Goal: Information Seeking & Learning: Learn about a topic

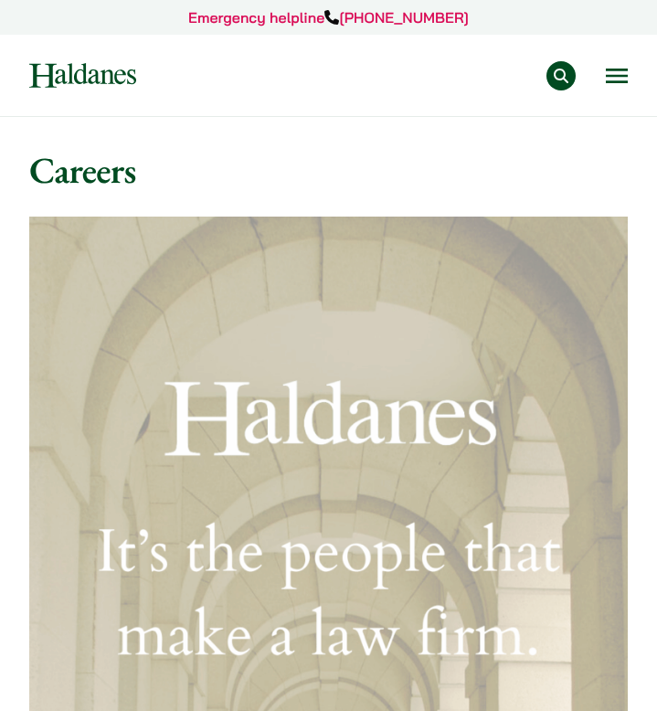
click at [615, 90] on div "Practice Areas Antitrust and Competition Law Civil Litigation & Dispute Resolut…" at bounding box center [395, 75] width 464 height 29
click at [609, 69] on button "Open menu" at bounding box center [617, 76] width 22 height 15
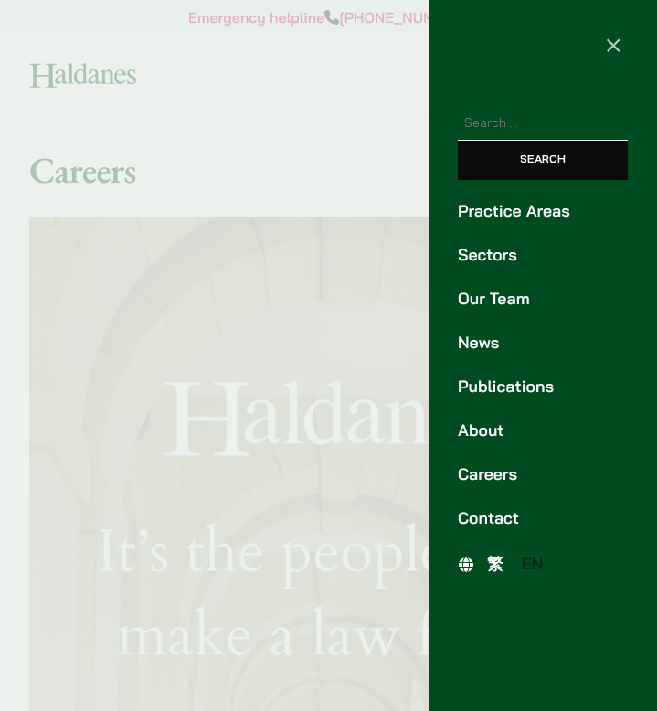
click at [490, 471] on link "Careers" at bounding box center [543, 474] width 170 height 25
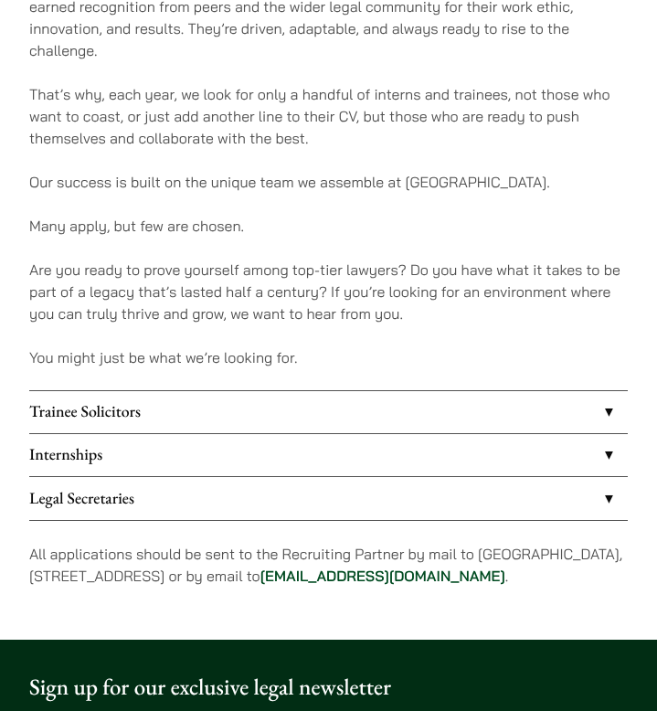
scroll to position [1039, 0]
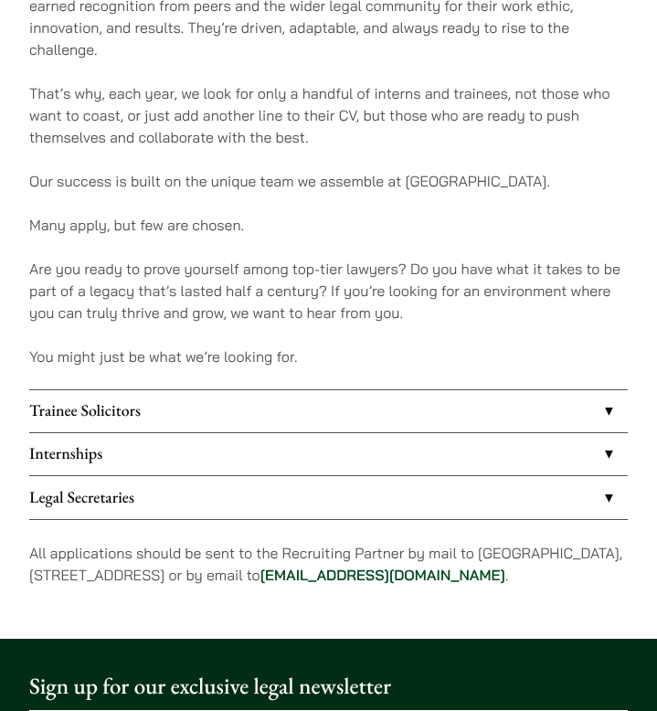
click at [240, 433] on link "Internships" at bounding box center [328, 454] width 598 height 42
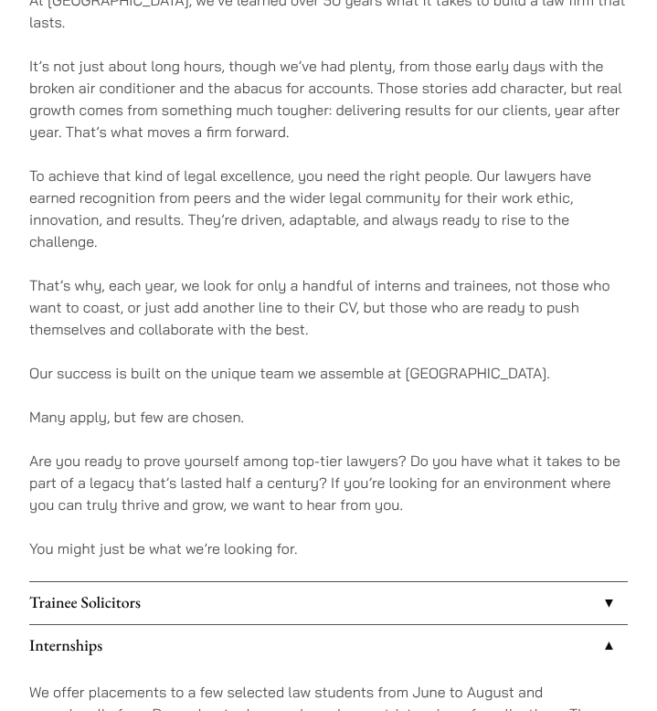
scroll to position [849, 0]
